Goal: Task Accomplishment & Management: Complete application form

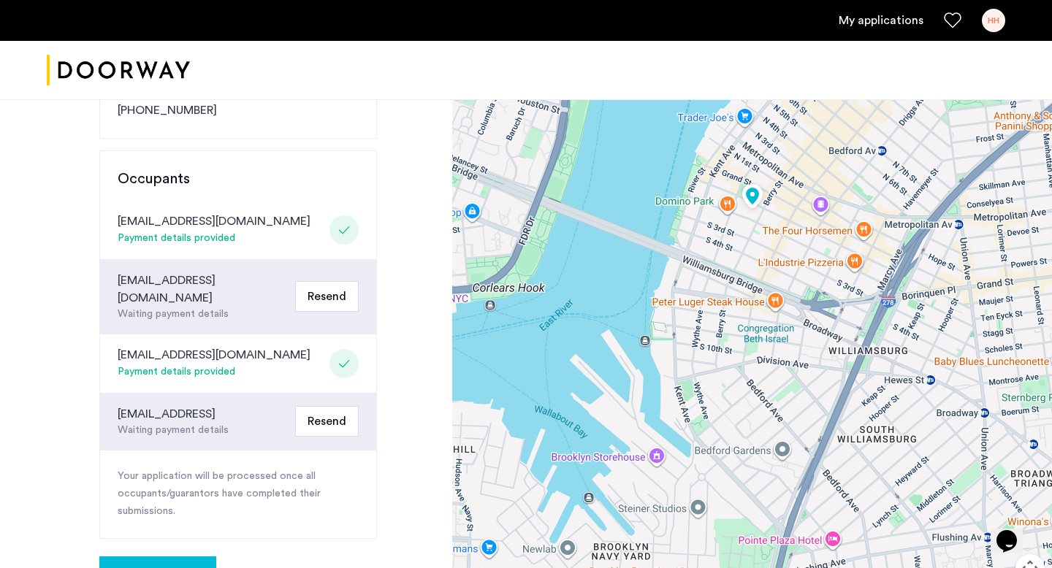
scroll to position [287, 0]
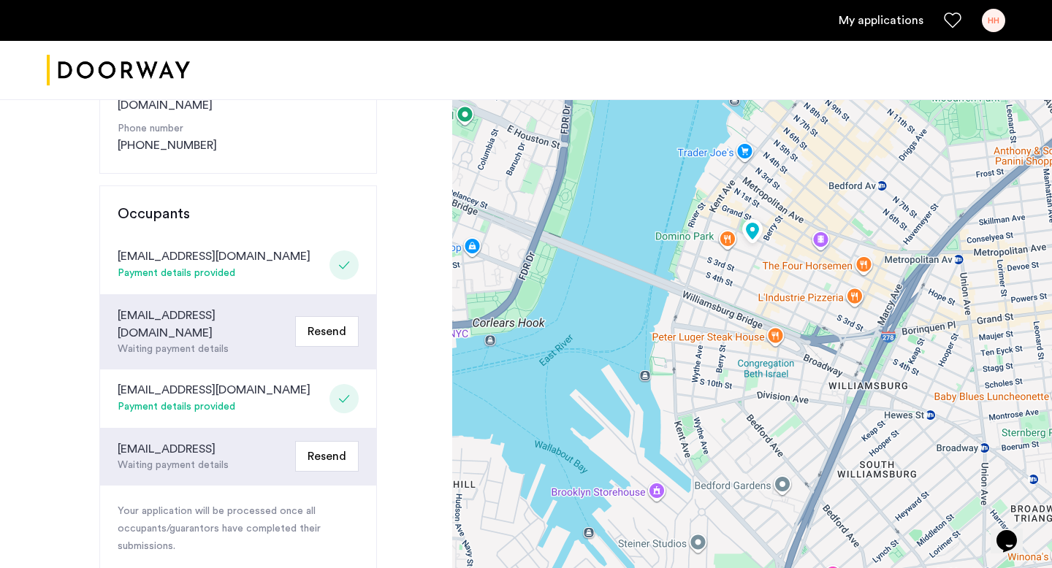
click at [866, 20] on link "My applications" at bounding box center [881, 21] width 85 height 18
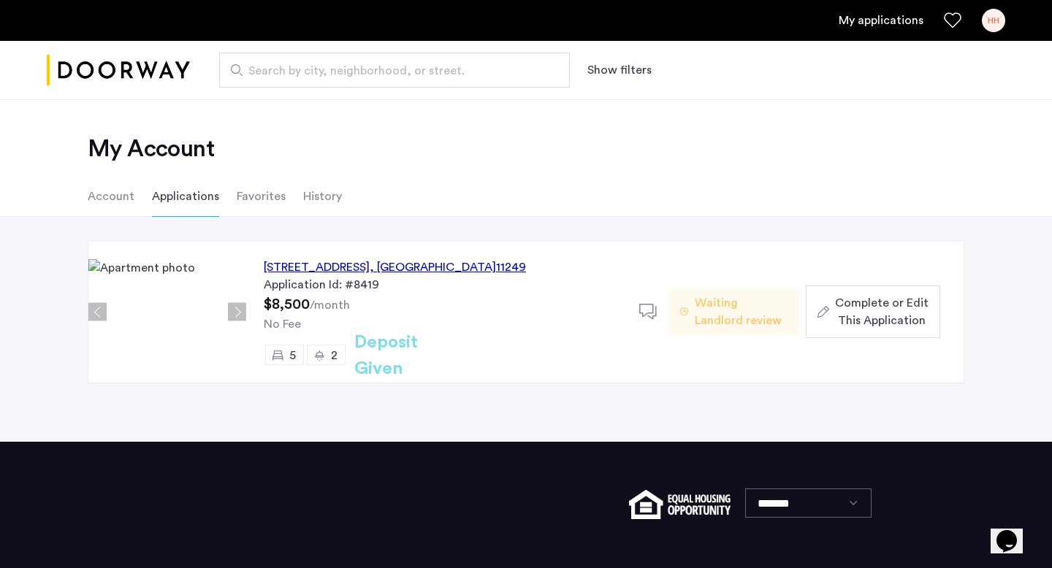
click at [875, 301] on span "Complete or Edit This Application" at bounding box center [882, 311] width 94 height 35
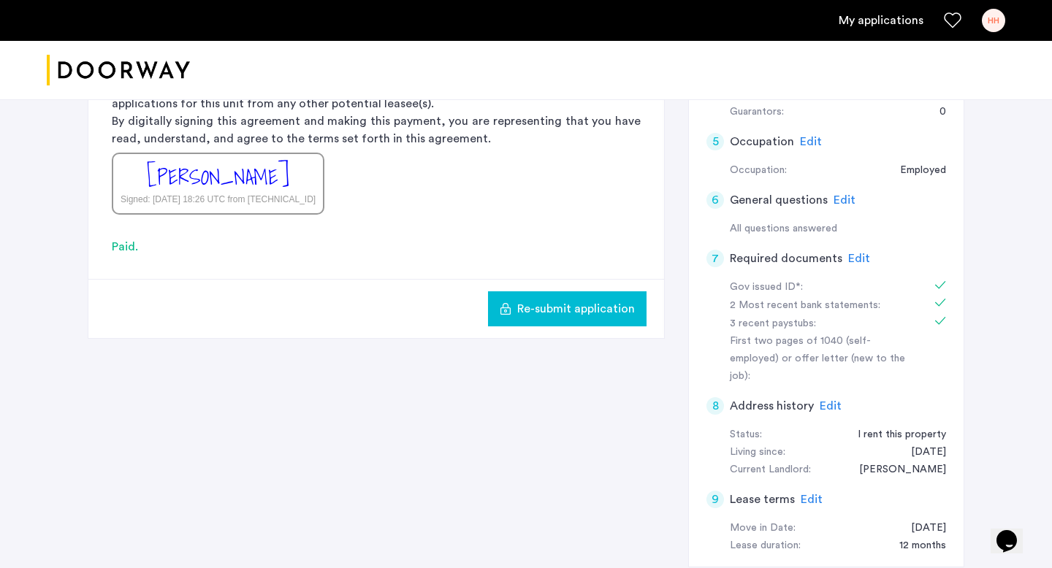
scroll to position [516, 0]
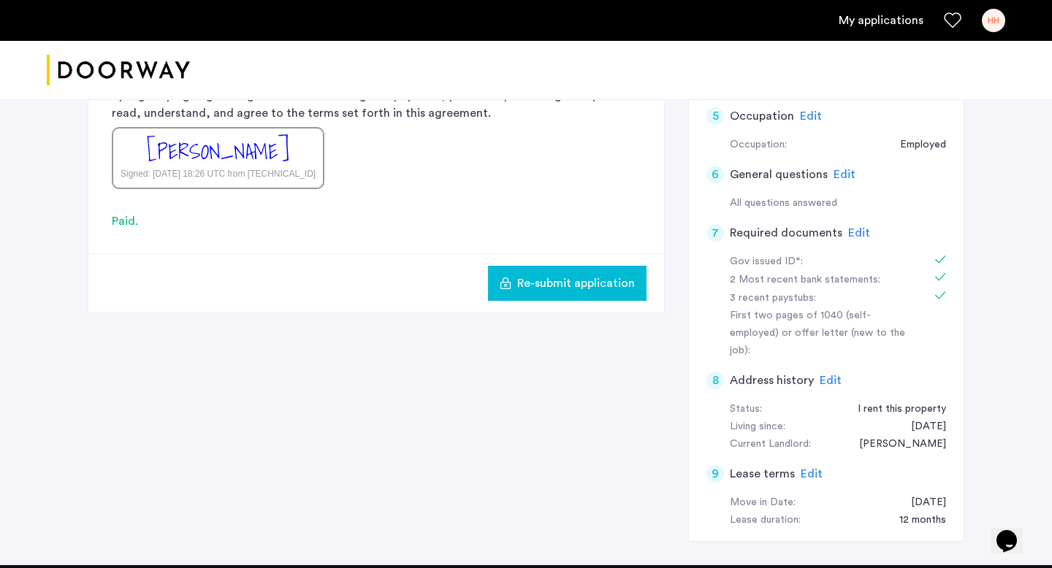
click at [861, 21] on link "My applications" at bounding box center [881, 21] width 85 height 18
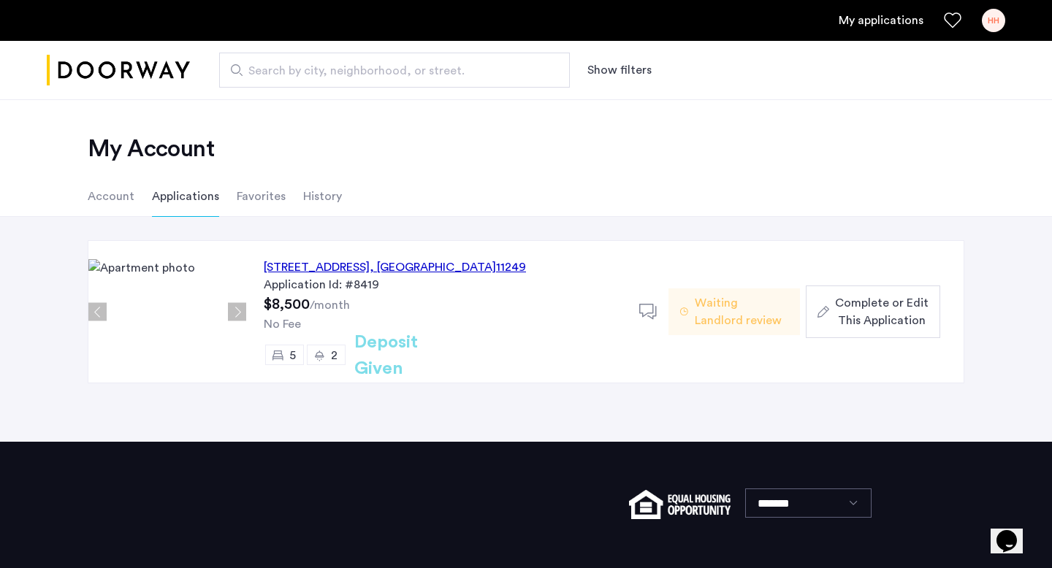
click at [722, 324] on span "Waiting Landlord review" at bounding box center [742, 311] width 94 height 35
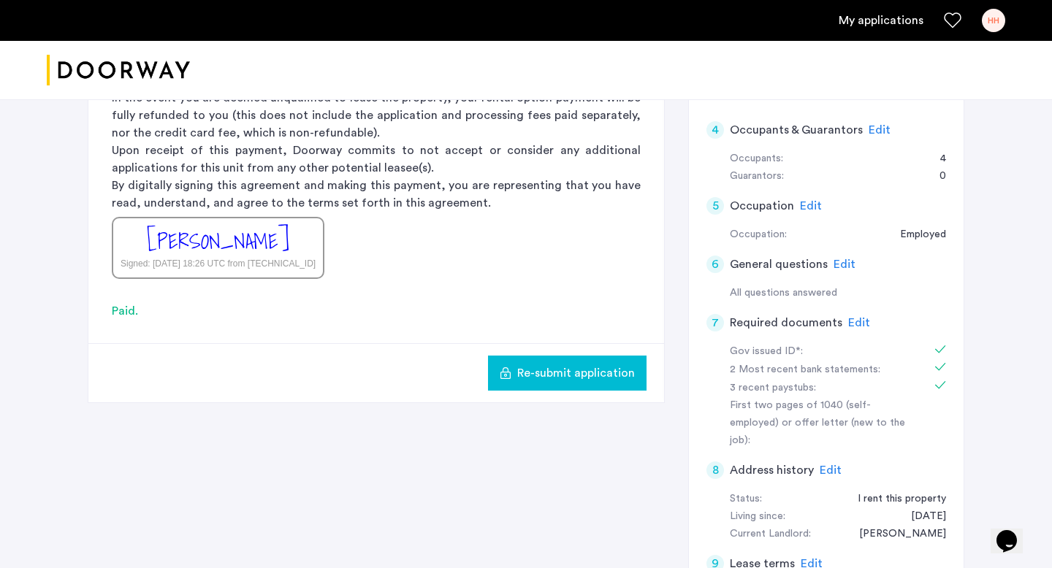
scroll to position [205, 0]
